Goal: Navigation & Orientation: Go to known website

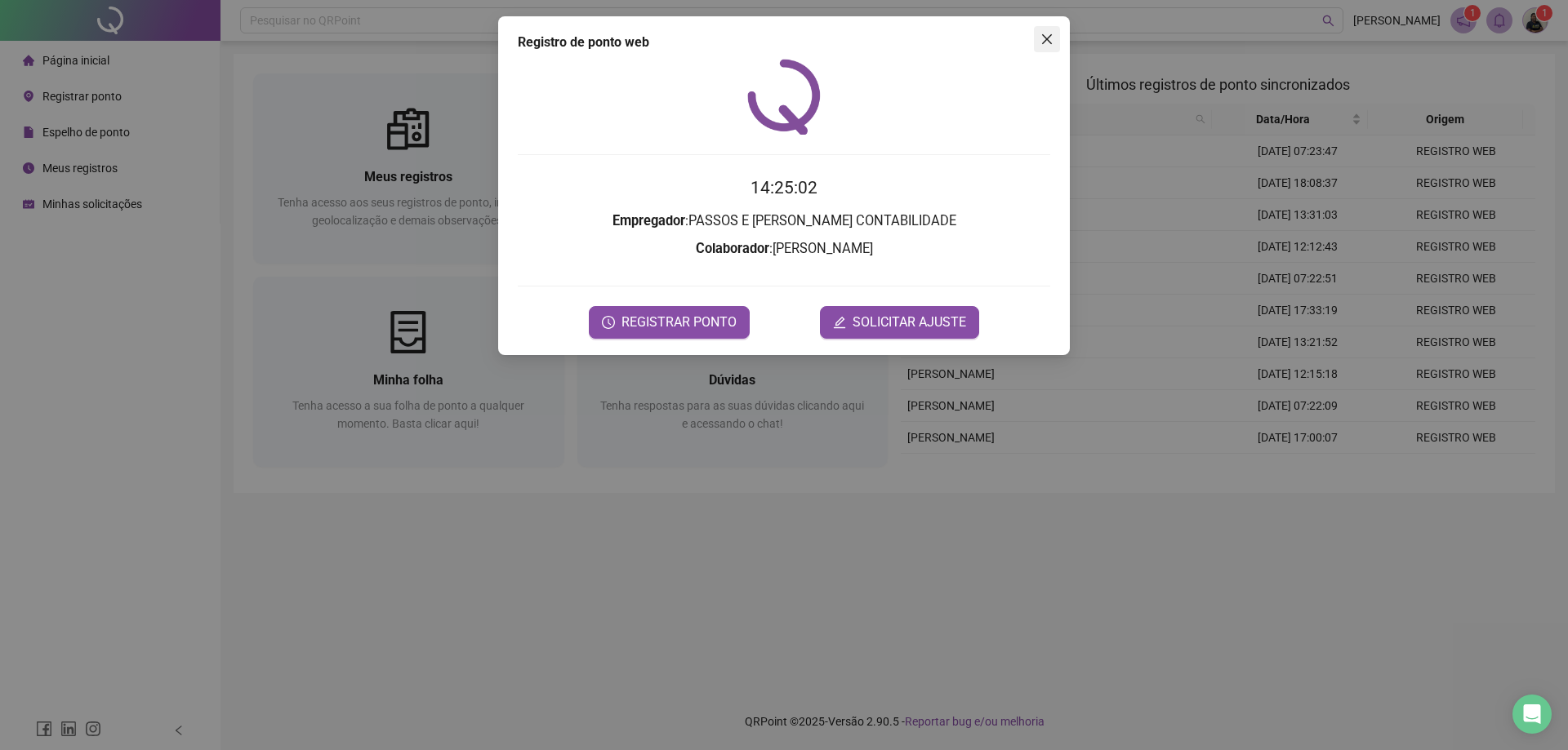
click at [1043, 39] on icon "close" at bounding box center [1046, 39] width 13 height 13
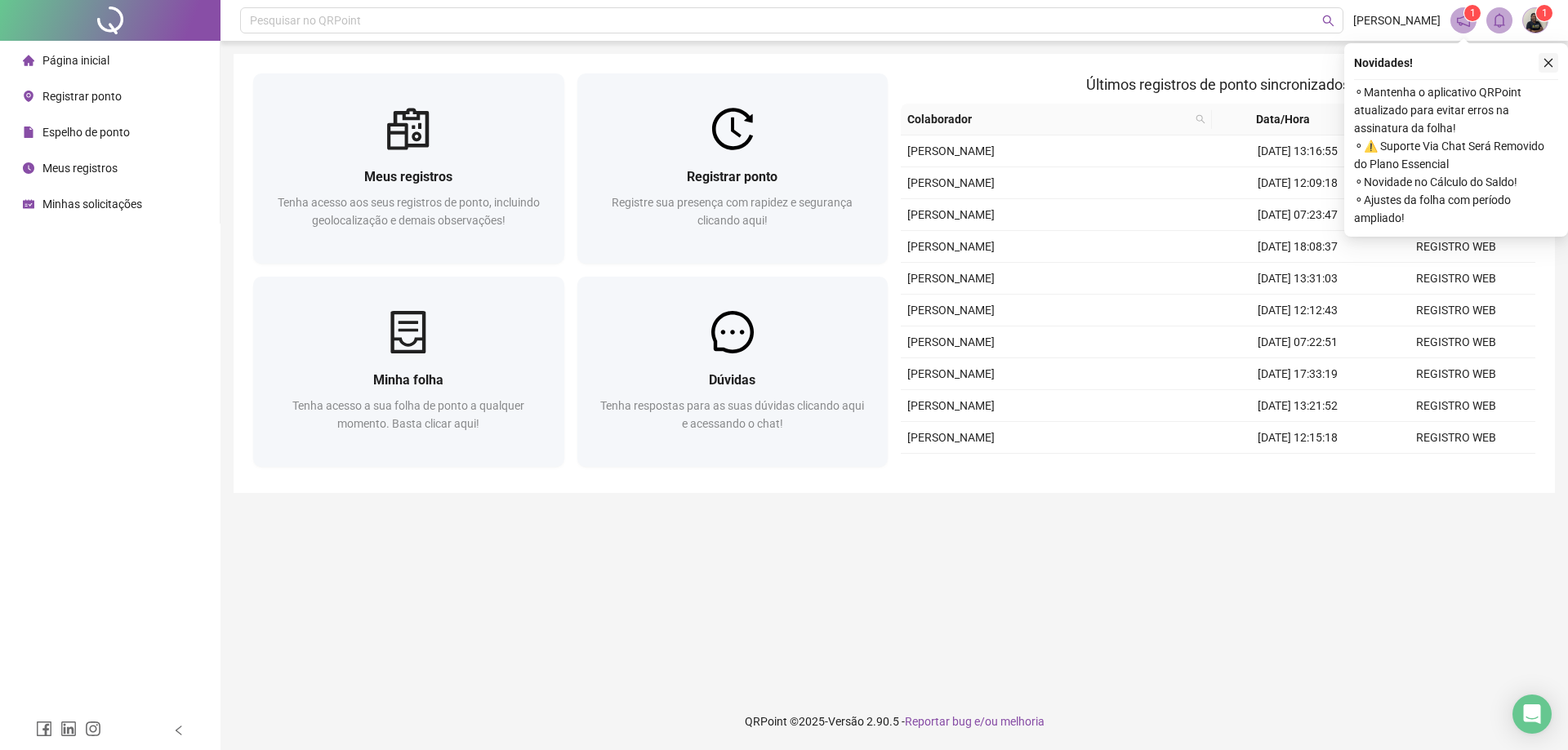
click at [1548, 62] on icon "close" at bounding box center [1547, 63] width 12 height 12
